Goal: Task Accomplishment & Management: Manage account settings

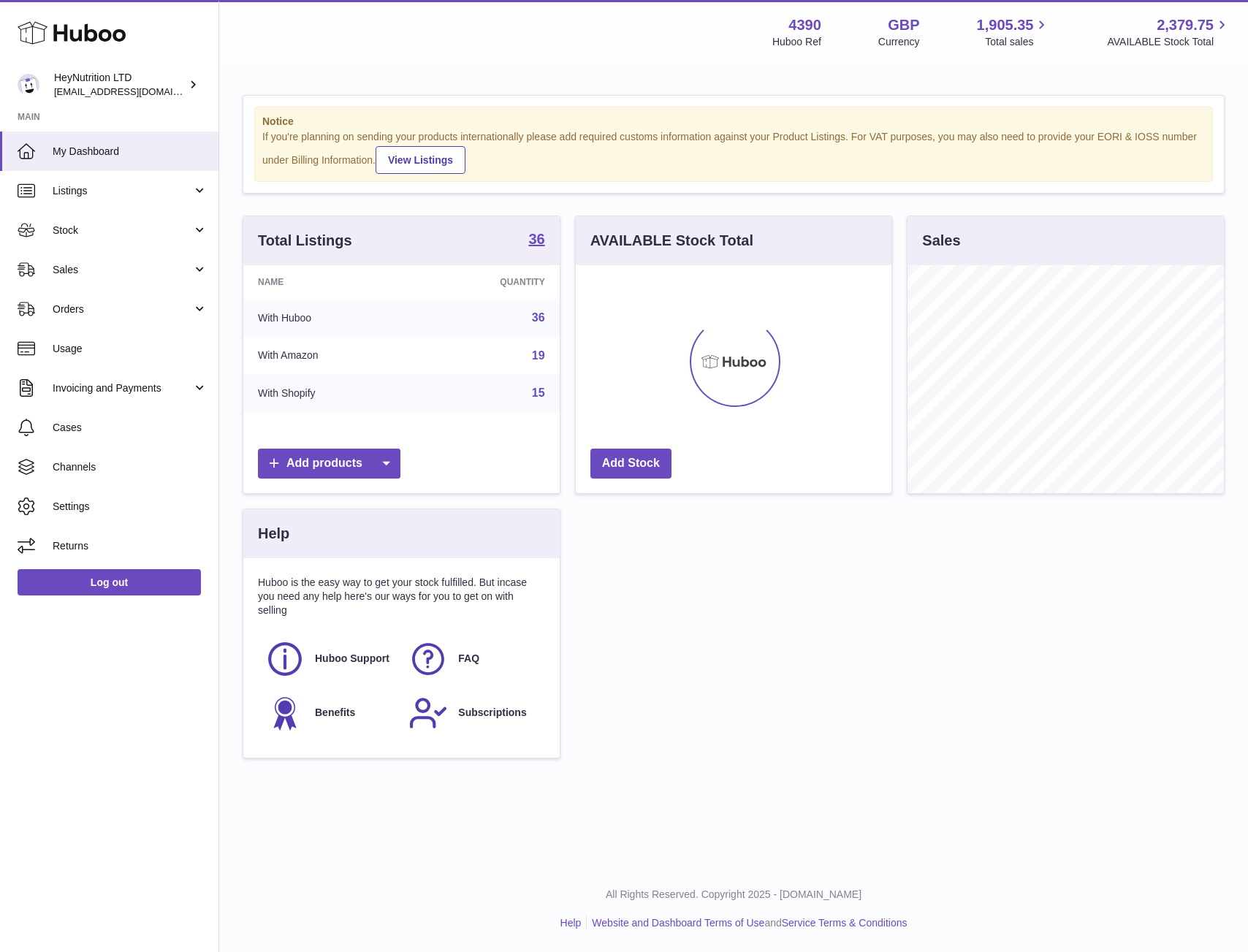
scroll to position [228, 316]
click at [94, 239] on link "Stock" at bounding box center [109, 230] width 219 height 40
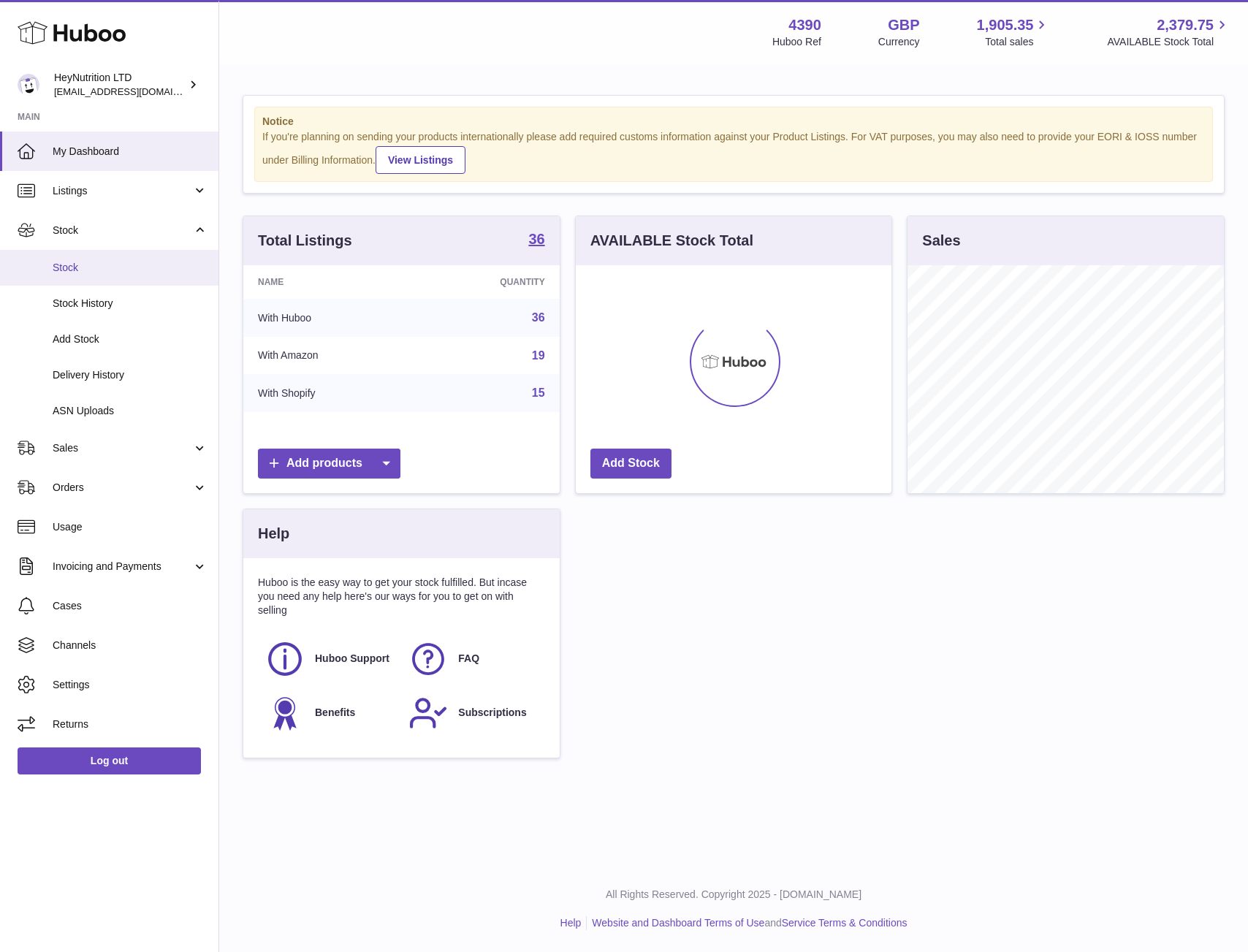
click at [95, 273] on span "Stock" at bounding box center [130, 267] width 155 height 14
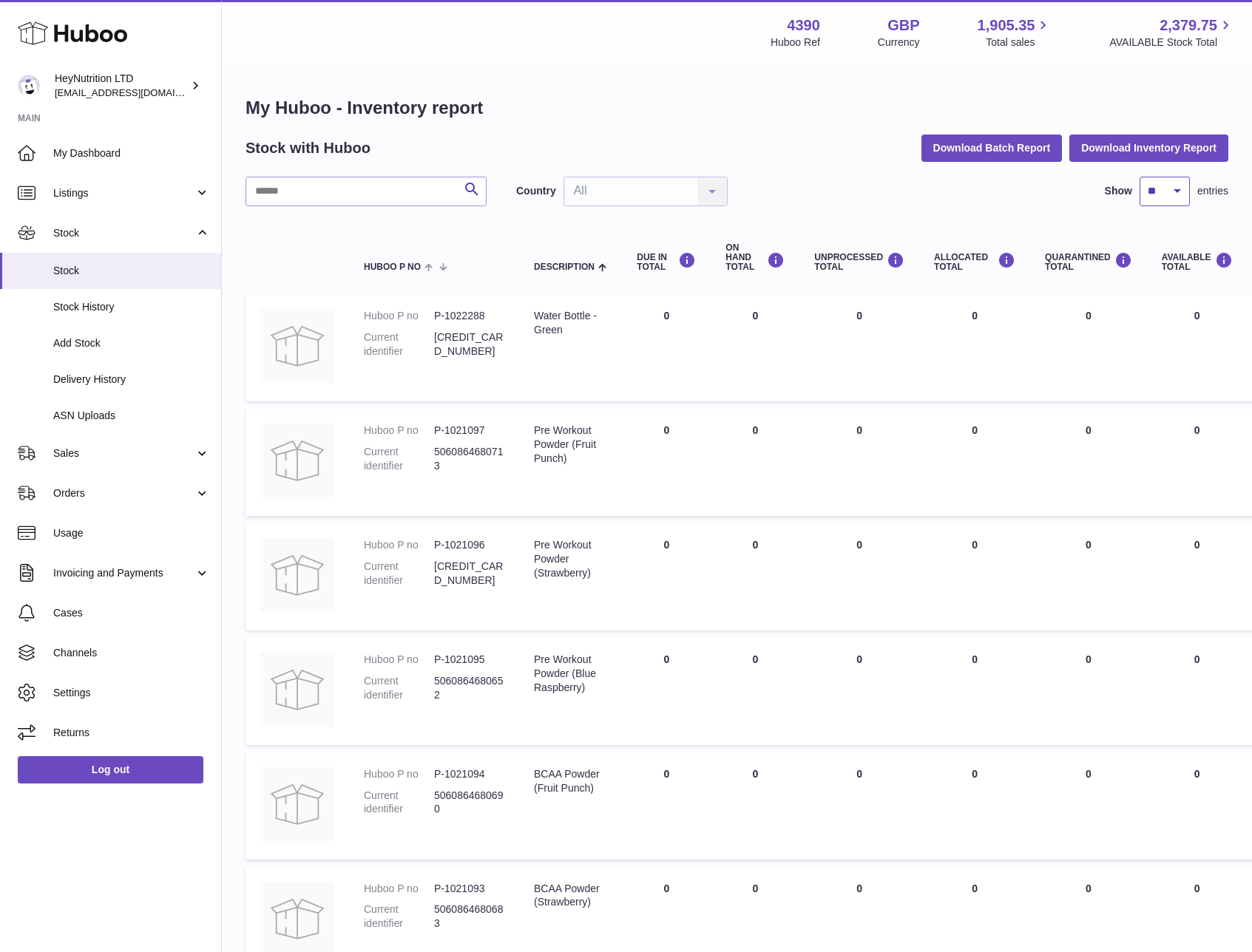
click at [1162, 197] on select "** ** ** ***" at bounding box center [1164, 191] width 50 height 29
select select "***"
click at [1139, 177] on select "** ** ** ***" at bounding box center [1164, 191] width 50 height 29
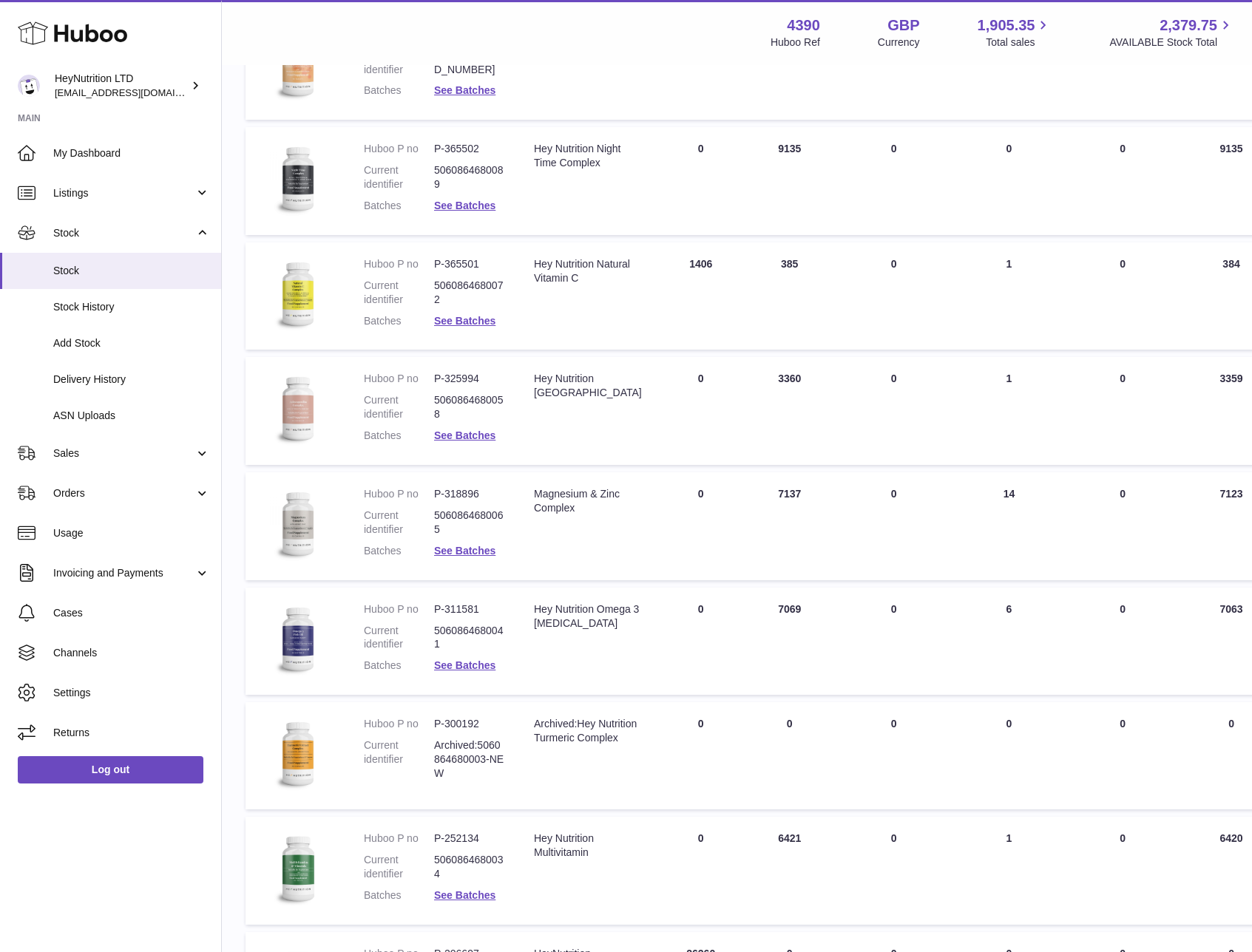
scroll to position [3168, 0]
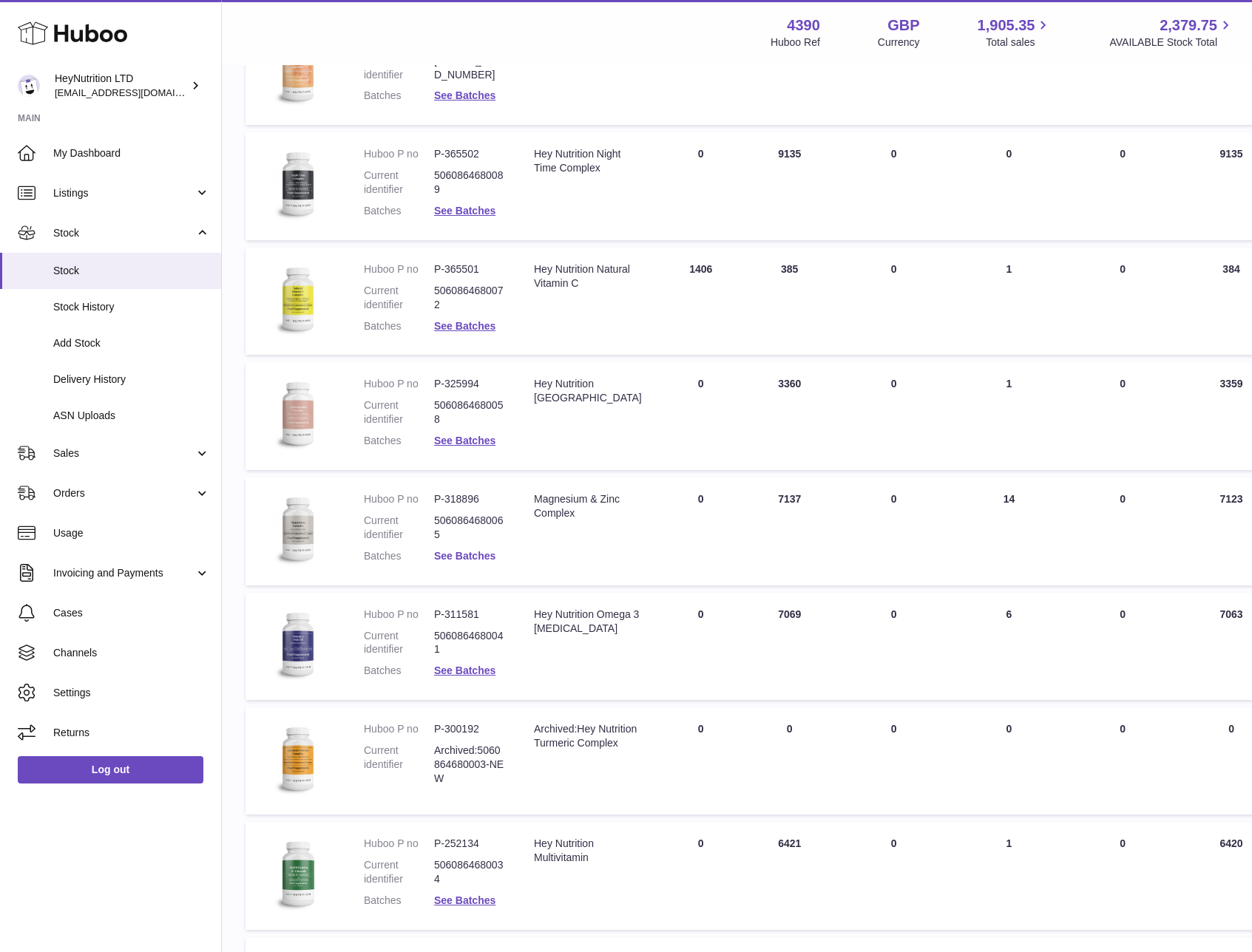
click at [487, 553] on link "See Batches" at bounding box center [465, 556] width 62 height 12
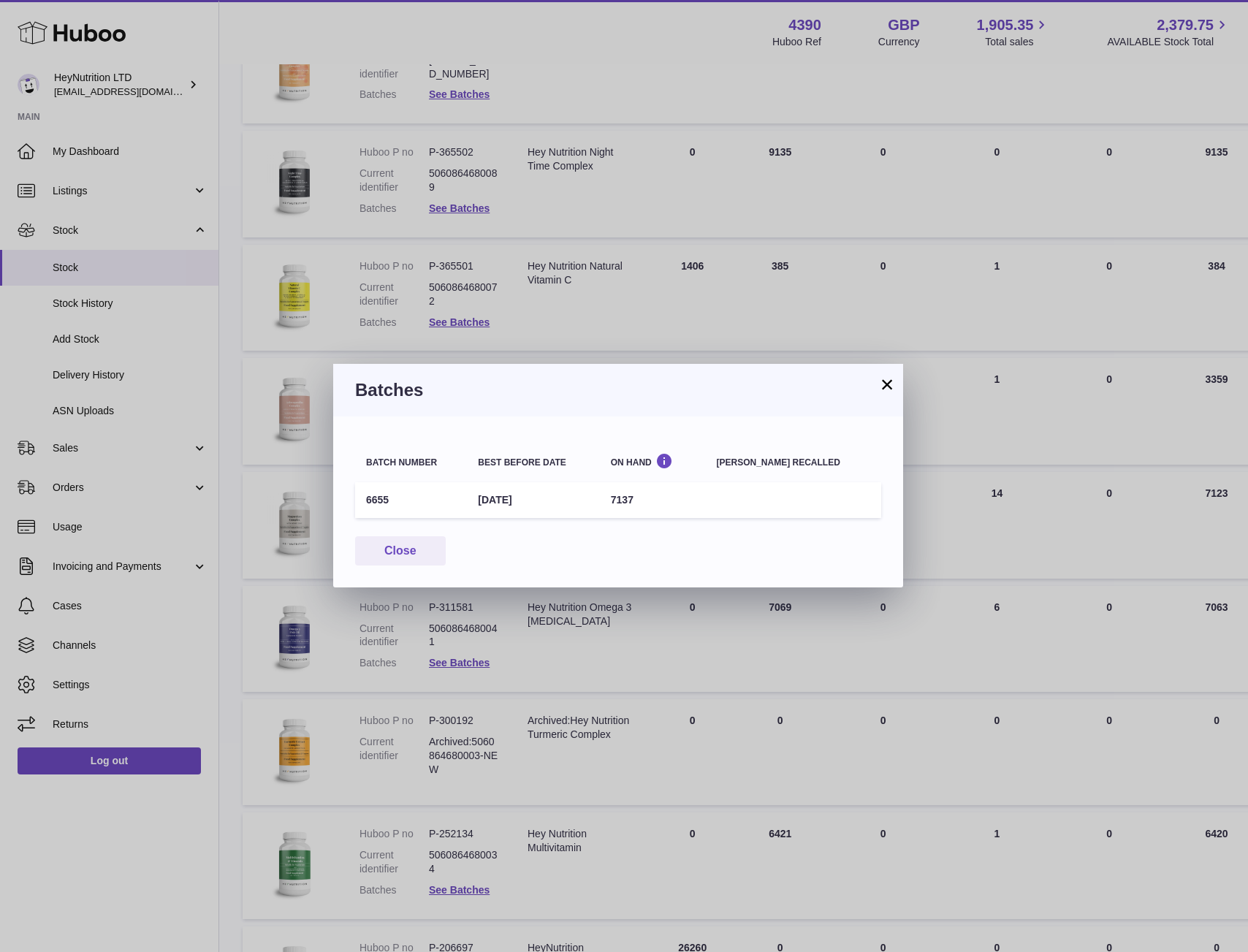
click at [377, 502] on td "6655" at bounding box center [411, 500] width 112 height 35
copy td "6655"
click at [885, 388] on button "×" at bounding box center [887, 384] width 17 height 17
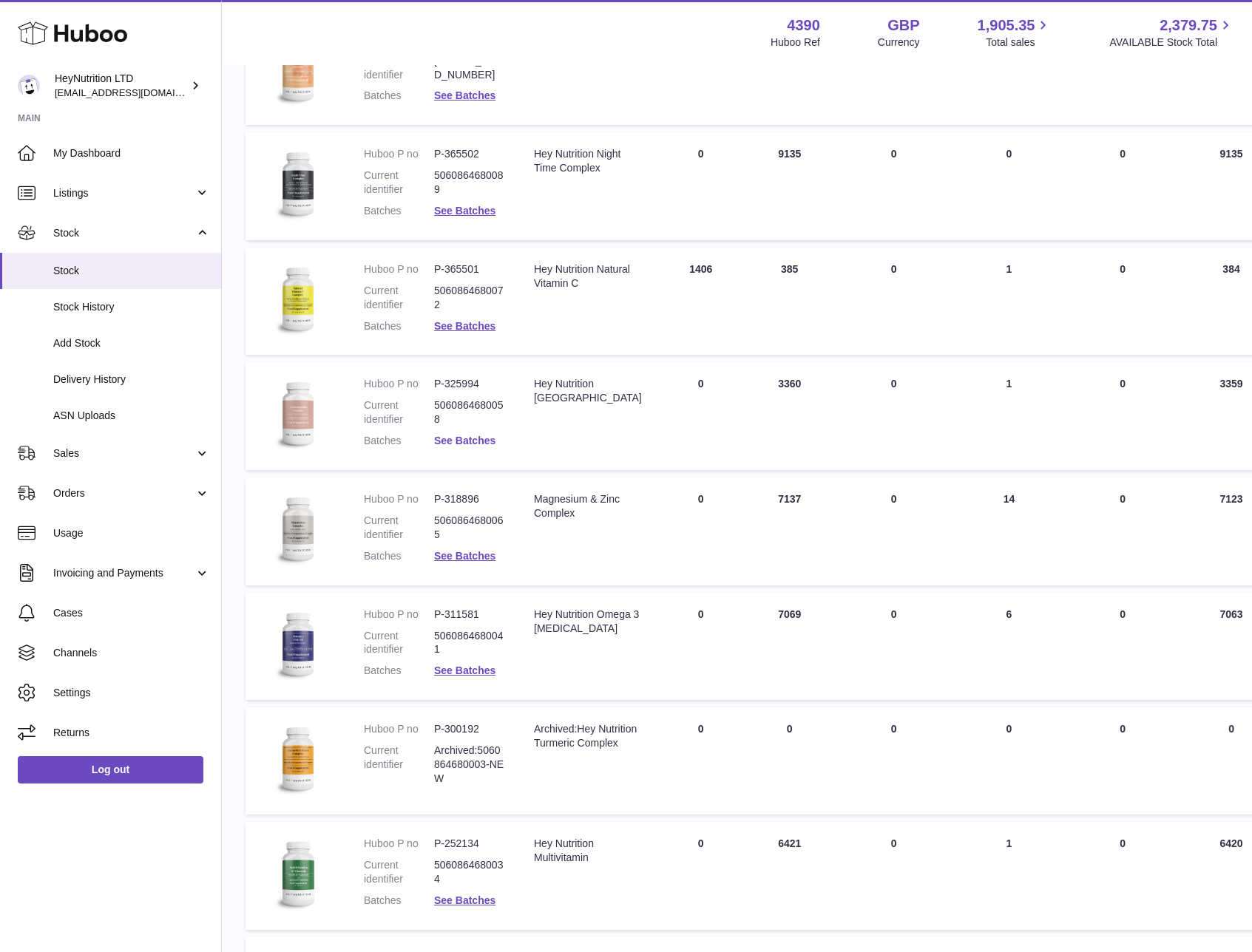
click at [472, 443] on link "See Batches" at bounding box center [465, 441] width 62 height 12
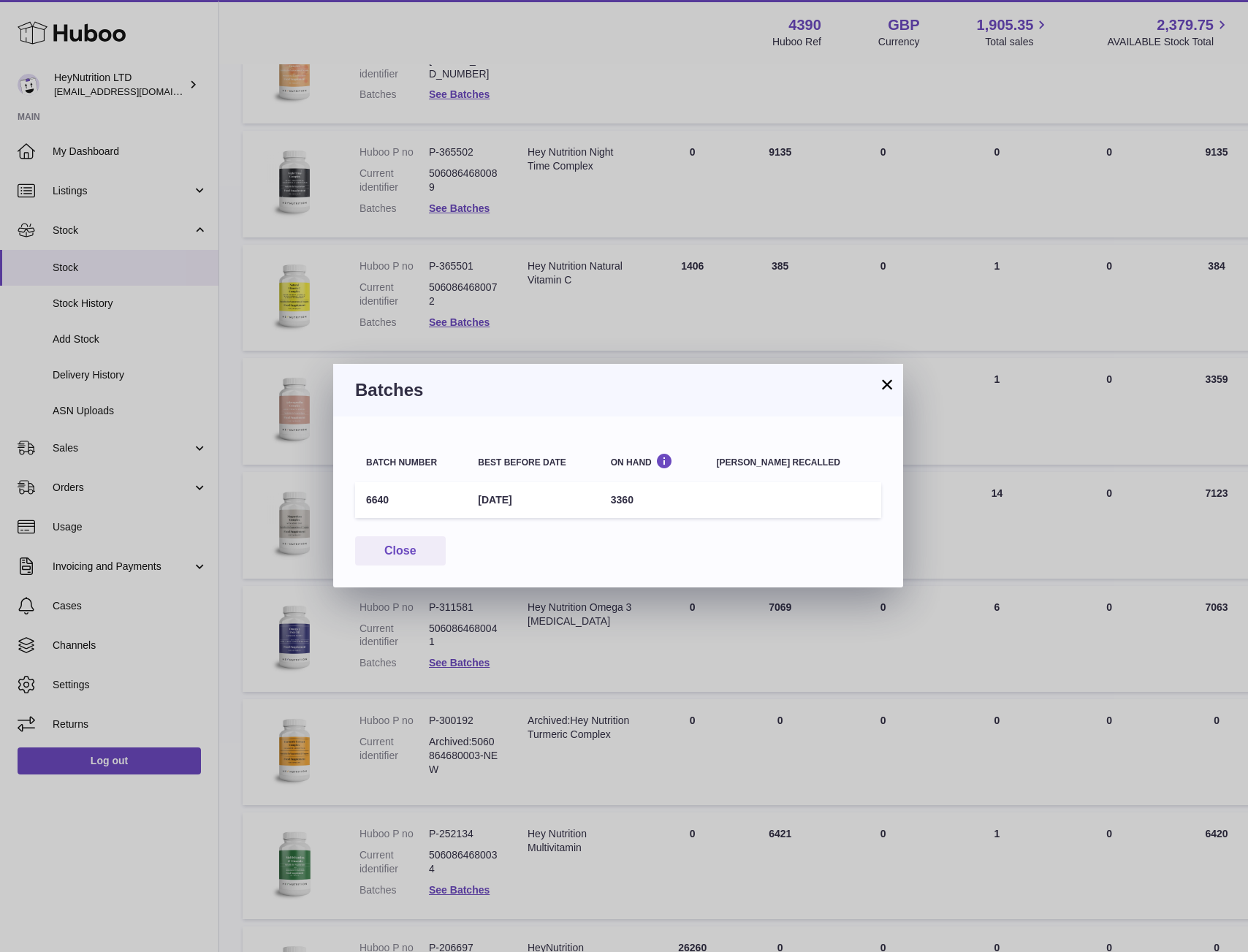
click at [381, 498] on td "6640" at bounding box center [411, 500] width 112 height 35
copy td "6640"
click at [888, 383] on button "×" at bounding box center [887, 384] width 17 height 17
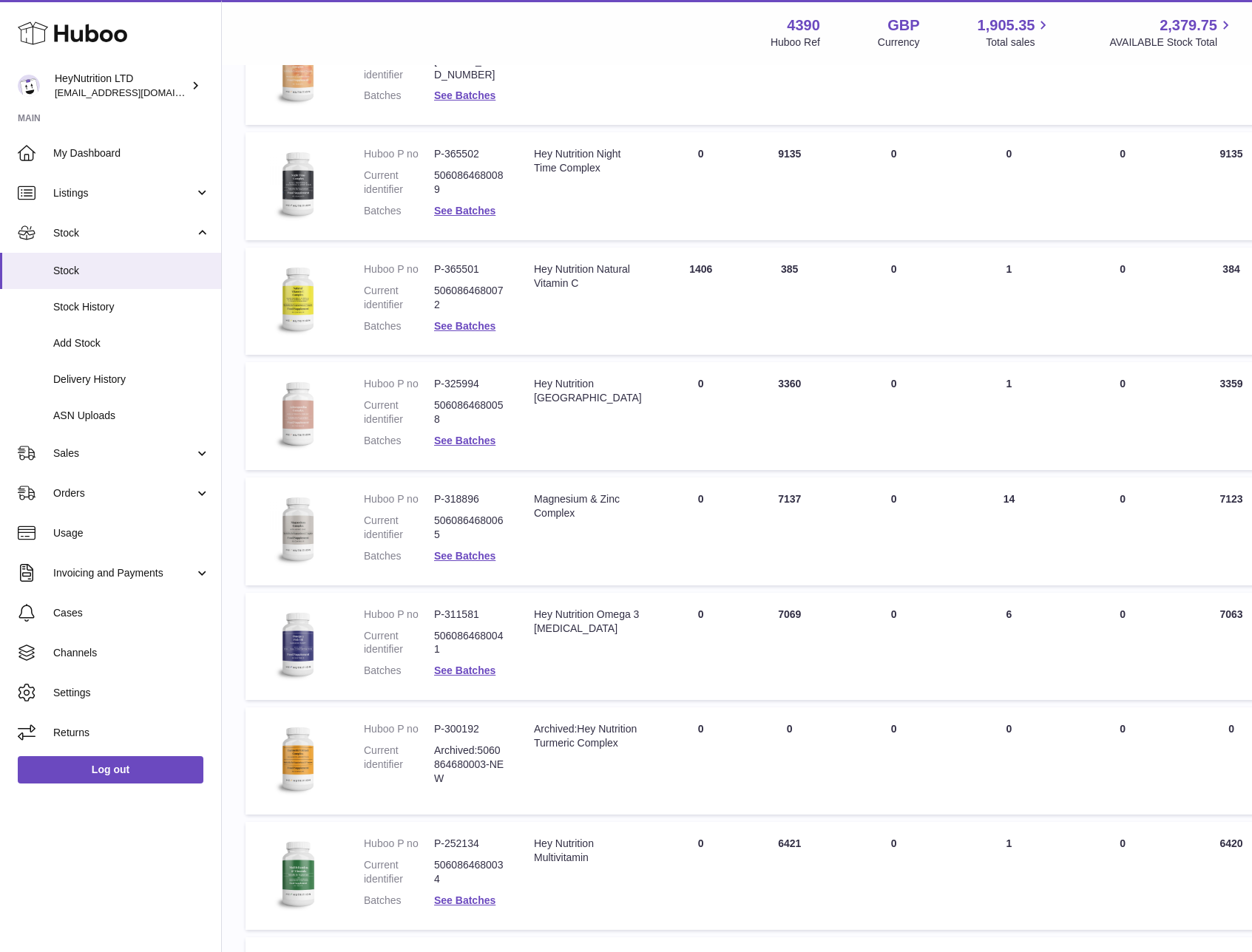
click at [457, 387] on dd "P-325994" at bounding box center [469, 384] width 70 height 14
copy dl "P-325994"
click at [467, 501] on dd "P-318896" at bounding box center [469, 499] width 70 height 14
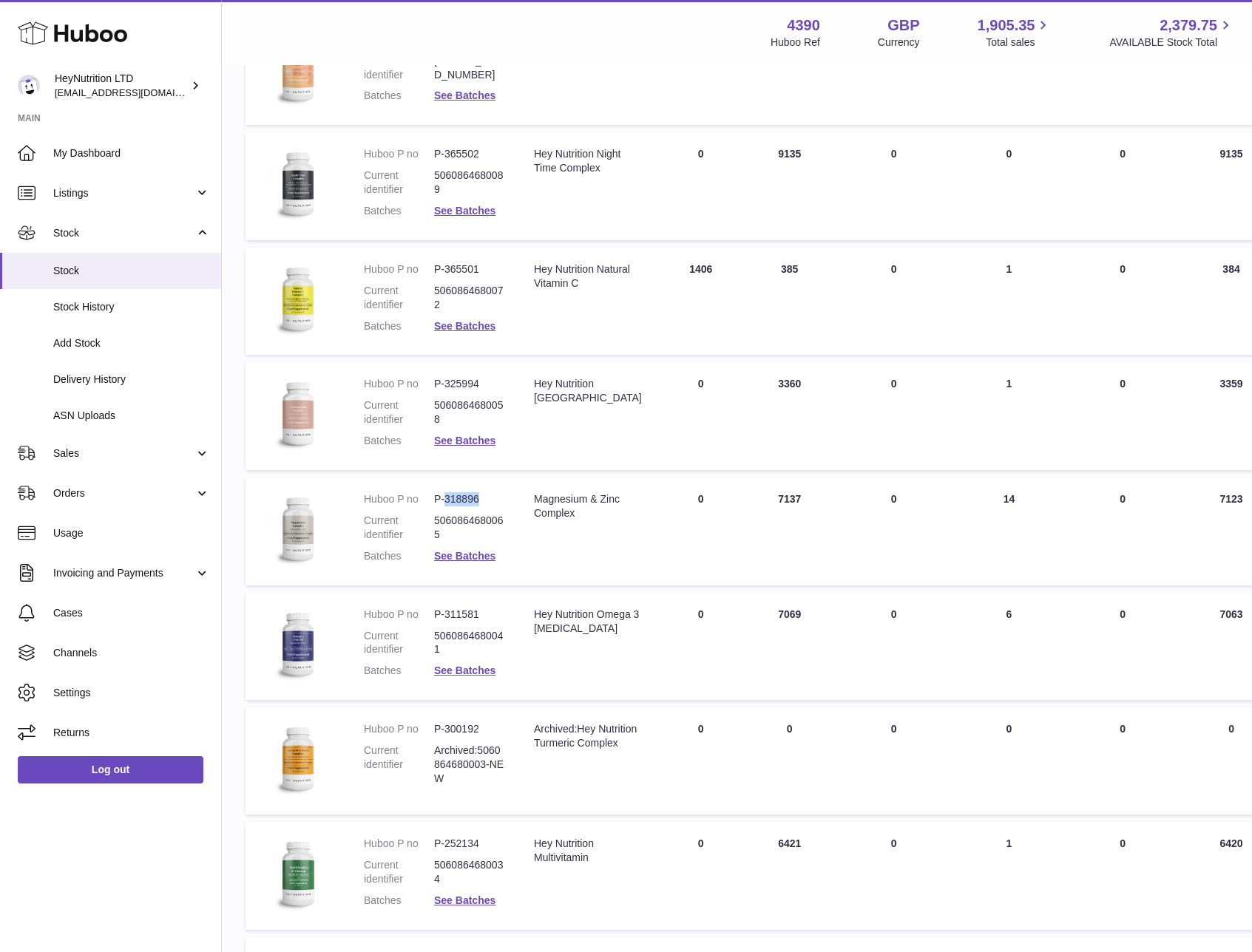
click at [467, 501] on dd "P-318896" at bounding box center [469, 499] width 70 height 14
copy dl "P-318896"
